Goal: Information Seeking & Learning: Learn about a topic

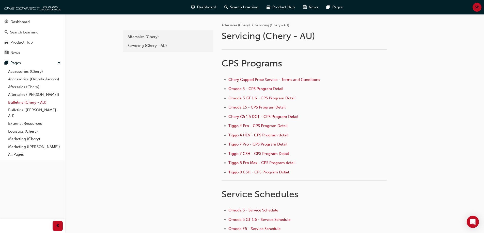
click at [35, 103] on link "Bulletins (Chery - AU)" at bounding box center [34, 103] width 57 height 8
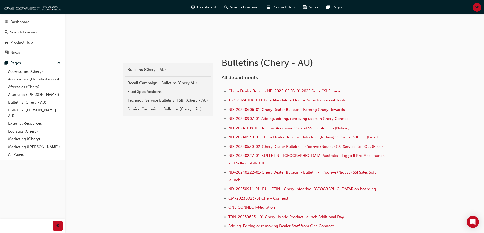
scroll to position [76, 0]
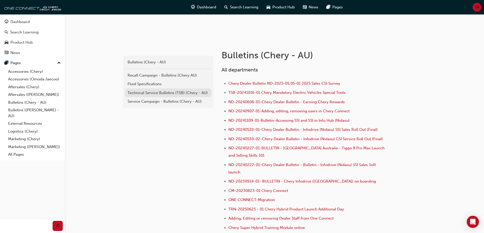
click at [164, 94] on div "Technical Service Bulletins (TSB) (Chery - AU)" at bounding box center [167, 93] width 81 height 6
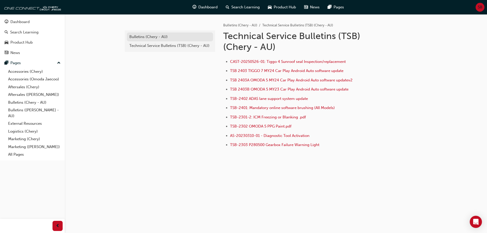
click at [145, 37] on div "Bulletins (Chery - AU)" at bounding box center [169, 37] width 81 height 6
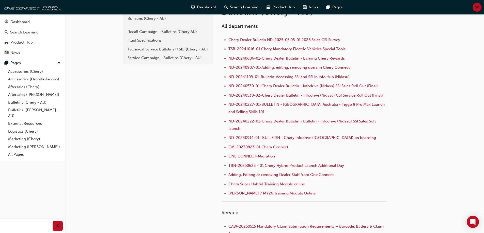
scroll to position [112, 0]
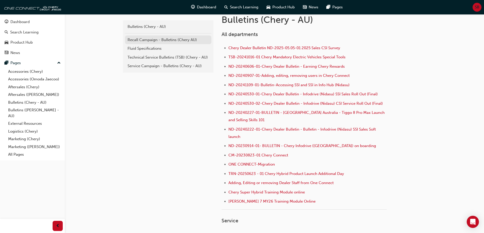
click at [159, 39] on div "Recall Campaign - Bulletins (Chery AU)" at bounding box center [167, 40] width 81 height 6
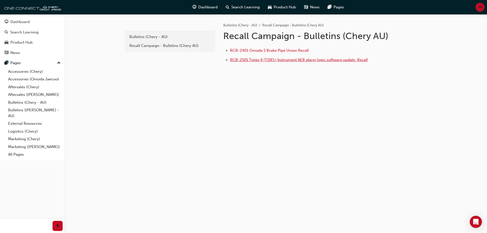
click at [305, 60] on span "RCB-2501 Tiggo 4 (T19FL) Instrument AEB alarm logic software update ﻿ Recall" at bounding box center [299, 60] width 138 height 5
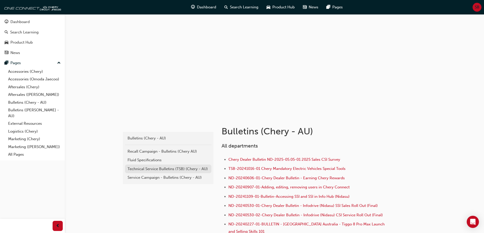
click at [176, 172] on link "Technical Service Bulletins (TSB) (Chery - AU)" at bounding box center [168, 169] width 86 height 9
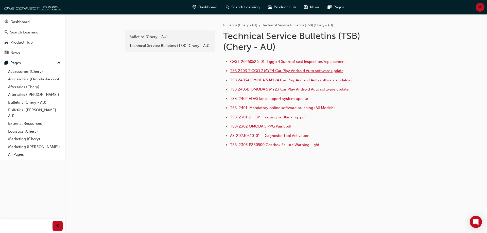
click at [297, 70] on span "TSB 2403 TIGGO 7 MY24 Car Play Android Auto software update" at bounding box center [286, 71] width 113 height 5
click at [296, 119] on span "TSB-2301-2: ICM Freezing or Blanking .pdf" at bounding box center [268, 117] width 76 height 5
click at [292, 107] on span "TSB-2401: Mandatory online software brushing (All Models)" at bounding box center [282, 108] width 105 height 5
